Goal: Task Accomplishment & Management: Use online tool/utility

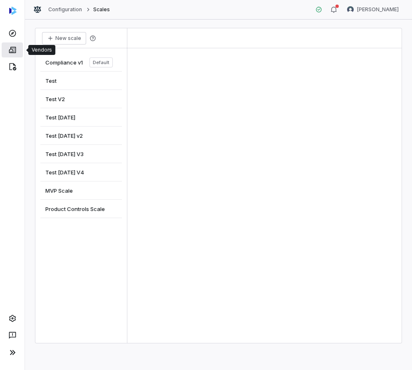
click at [12, 50] on icon at bounding box center [12, 50] width 7 height 6
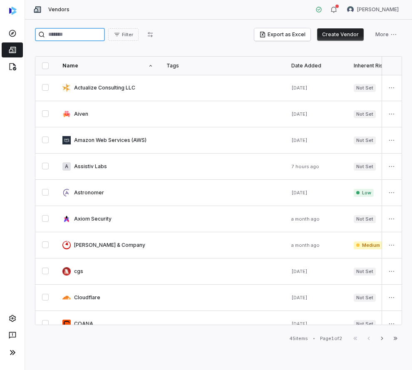
click at [72, 31] on input "search" at bounding box center [70, 34] width 70 height 13
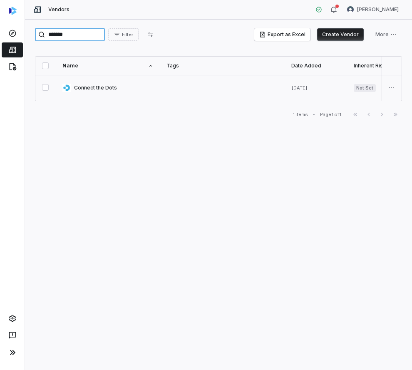
type input "*******"
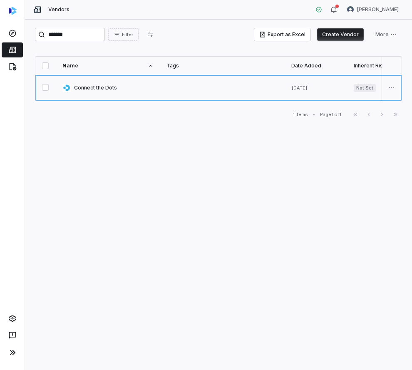
click at [86, 93] on link at bounding box center [108, 88] width 104 height 26
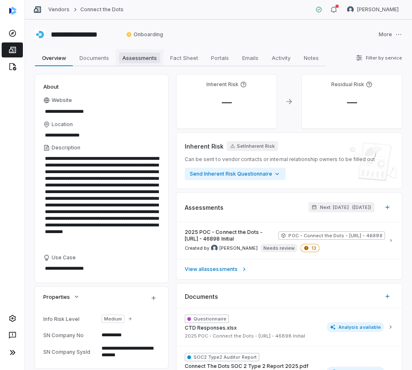
click at [130, 52] on span "Assessments" at bounding box center [139, 57] width 41 height 11
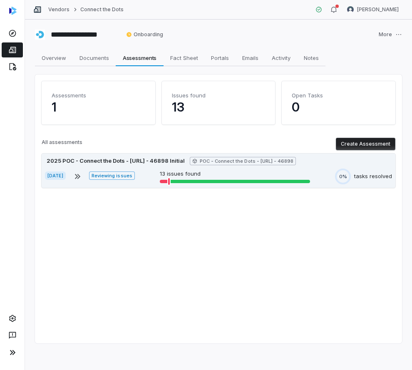
click at [159, 169] on div "[DATE] Reviewing issues 13 issues found 0% tasks resolved" at bounding box center [218, 177] width 347 height 16
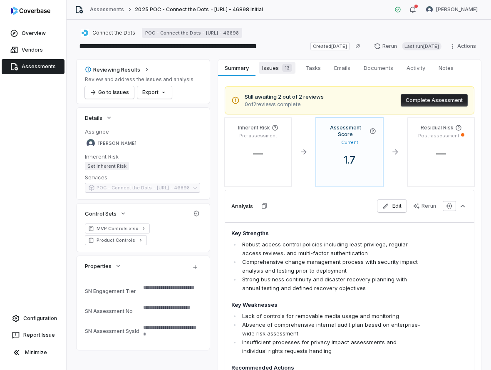
click at [264, 65] on span "Issues 13" at bounding box center [277, 68] width 37 height 12
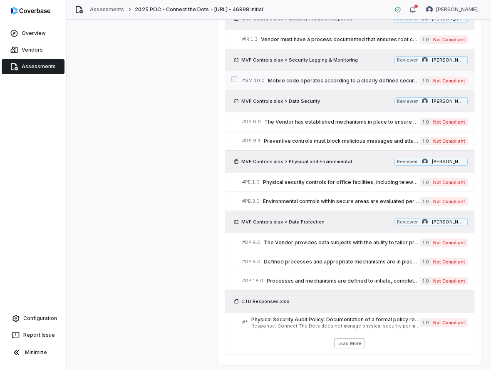
scroll to position [342, 0]
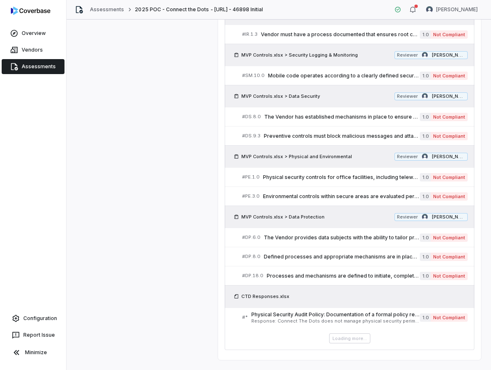
click at [94, 204] on div "Reviewing Results Review and address the issues and analysis Go to issues Expor…" at bounding box center [279, 39] width 405 height 643
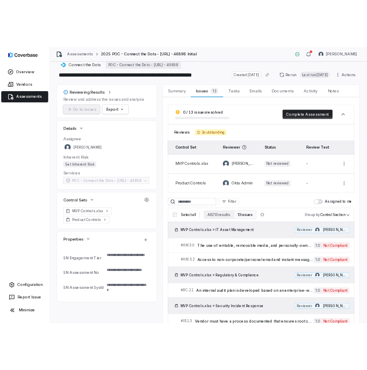
scroll to position [0, 0]
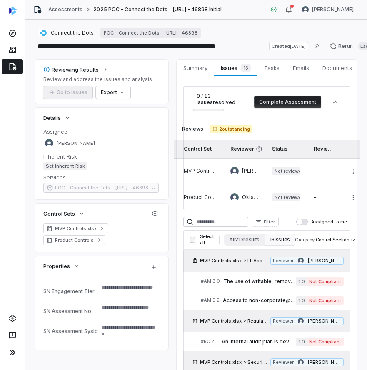
type textarea "*"
